Goal: Information Seeking & Learning: Learn about a topic

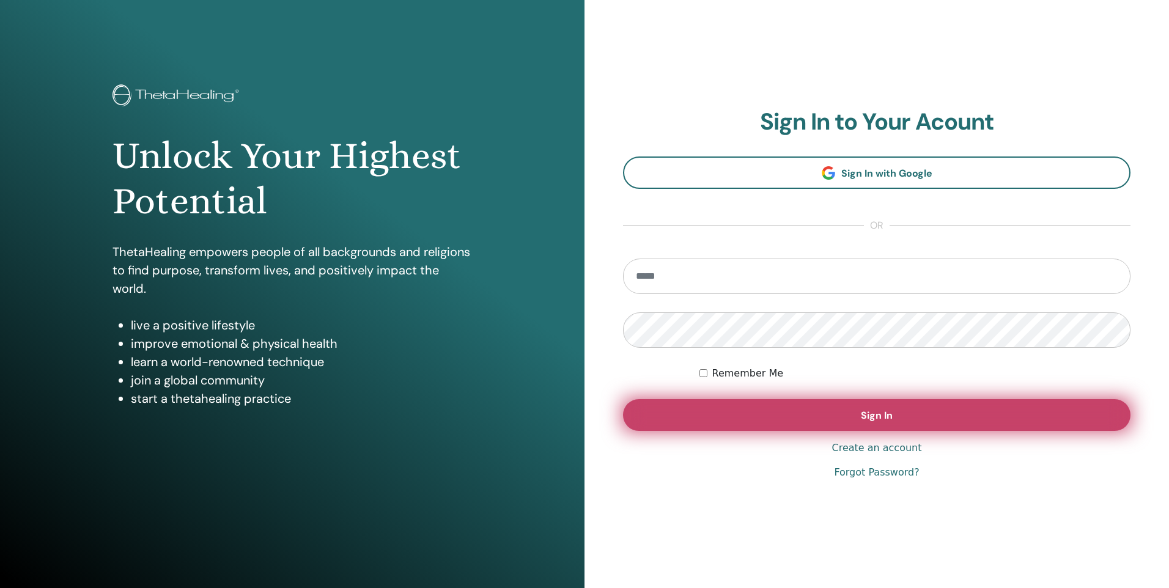
type input "**********"
click at [769, 425] on button "Sign In" at bounding box center [876, 415] width 507 height 32
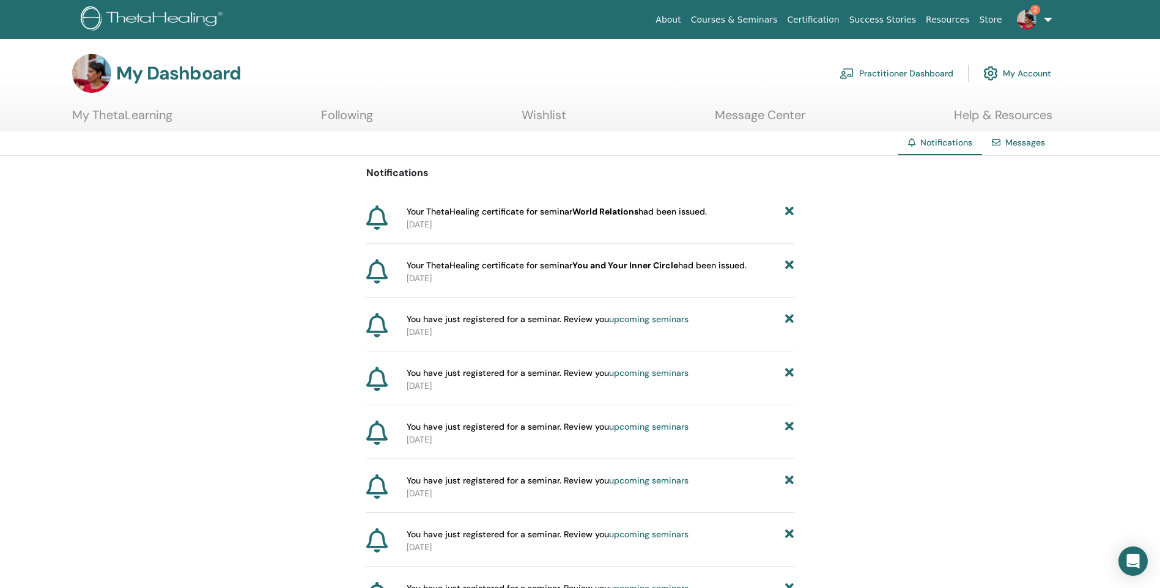
click at [105, 113] on link "My ThetaLearning" at bounding box center [122, 120] width 100 height 24
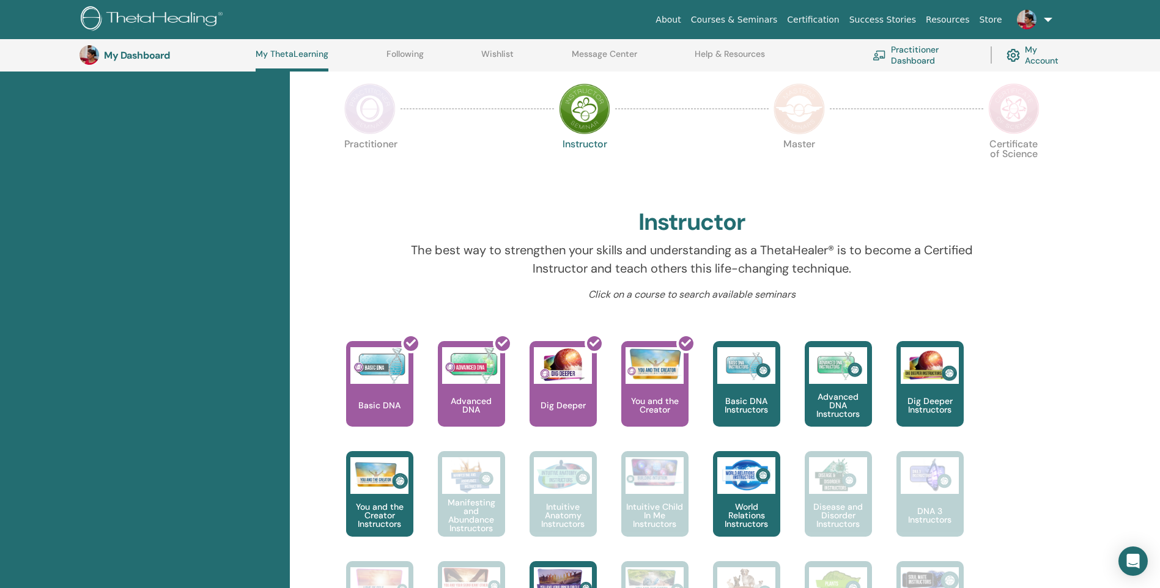
scroll to position [155, 0]
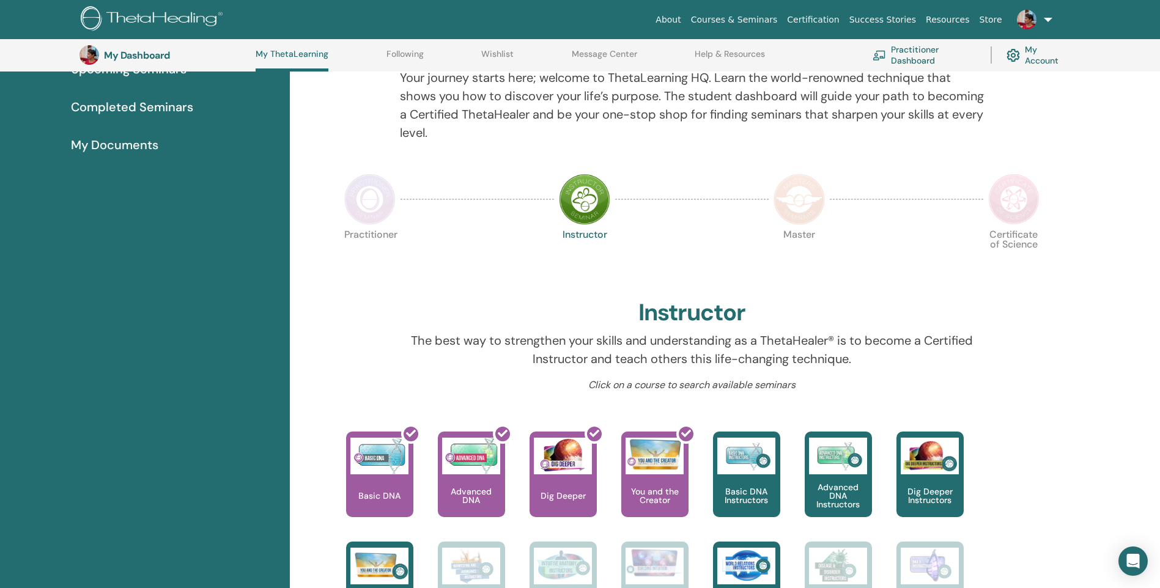
click at [369, 201] on img at bounding box center [369, 199] width 51 height 51
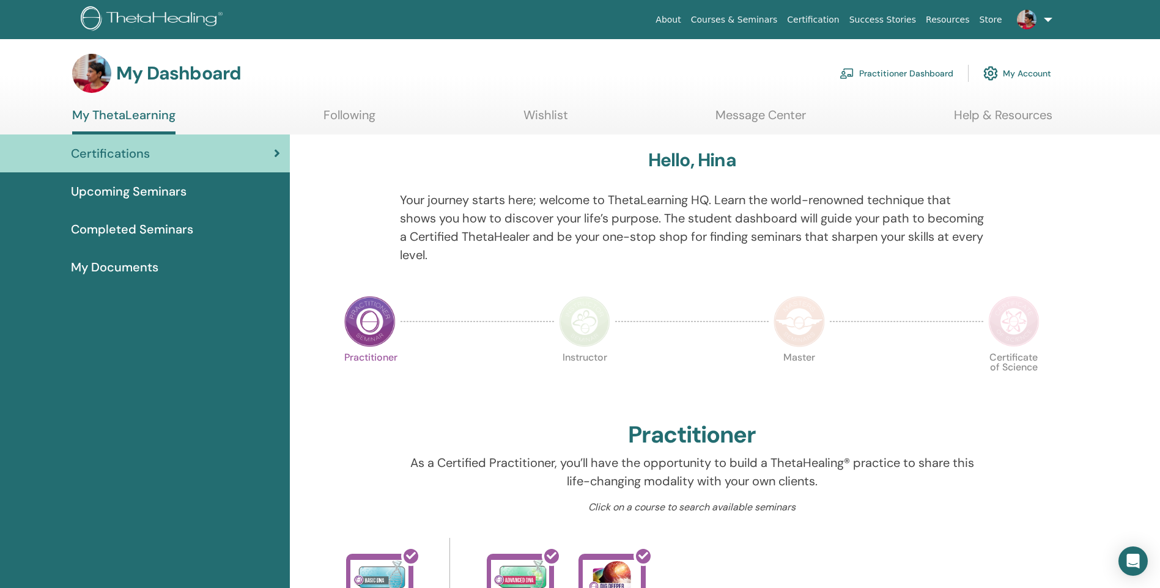
click at [165, 190] on span "Upcoming Seminars" at bounding box center [129, 191] width 116 height 18
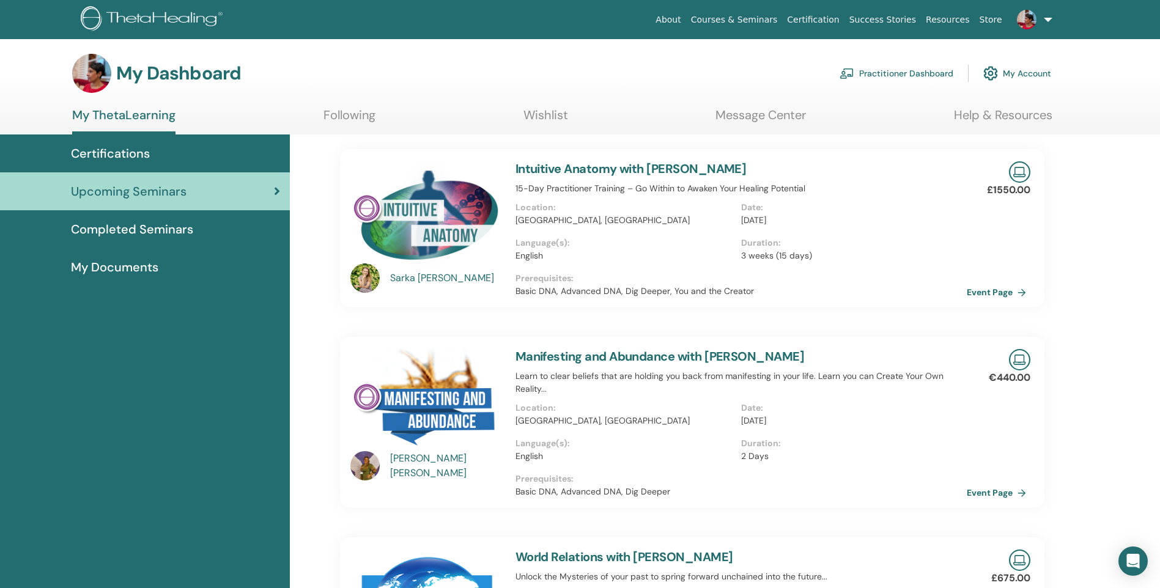
click at [119, 238] on link "Completed Seminars" at bounding box center [145, 229] width 290 height 38
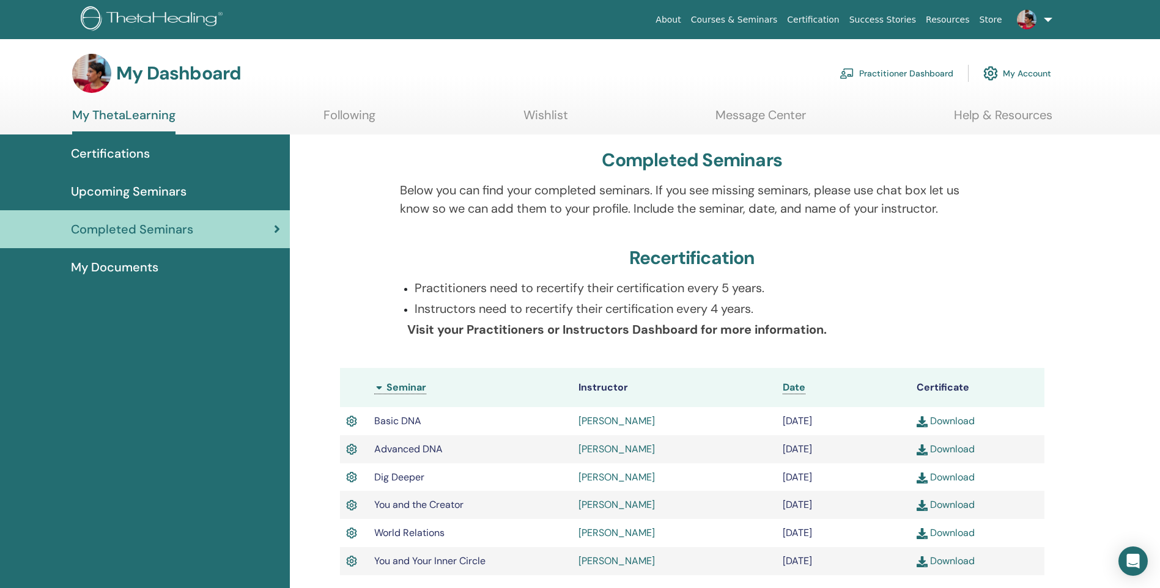
click at [757, 21] on link "Courses & Seminars" at bounding box center [734, 20] width 97 height 23
